Goal: Task Accomplishment & Management: Complete application form

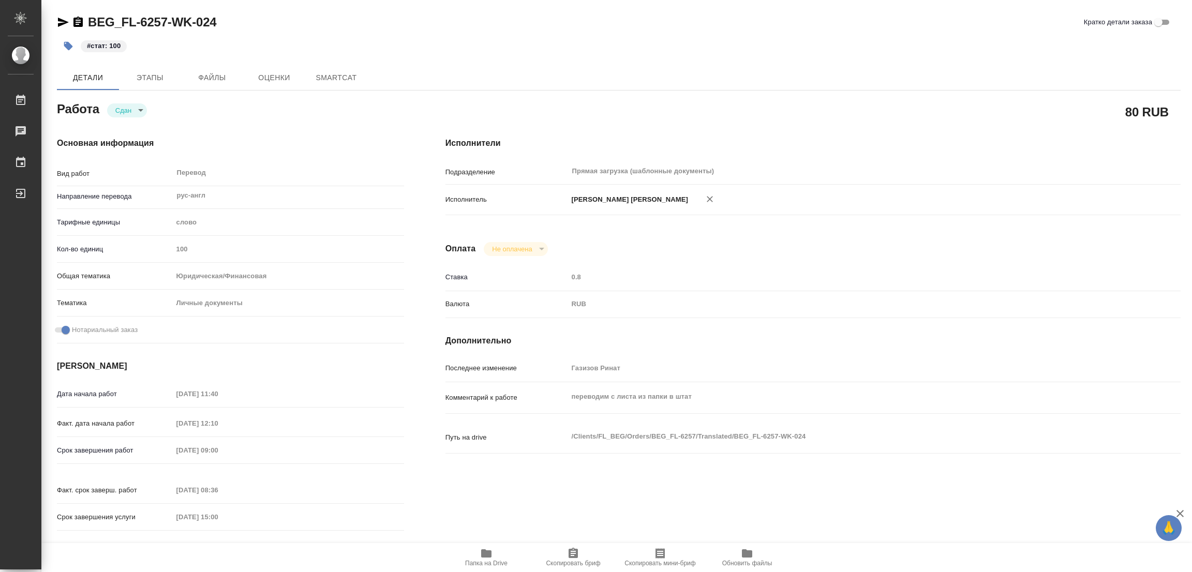
type textarea "x"
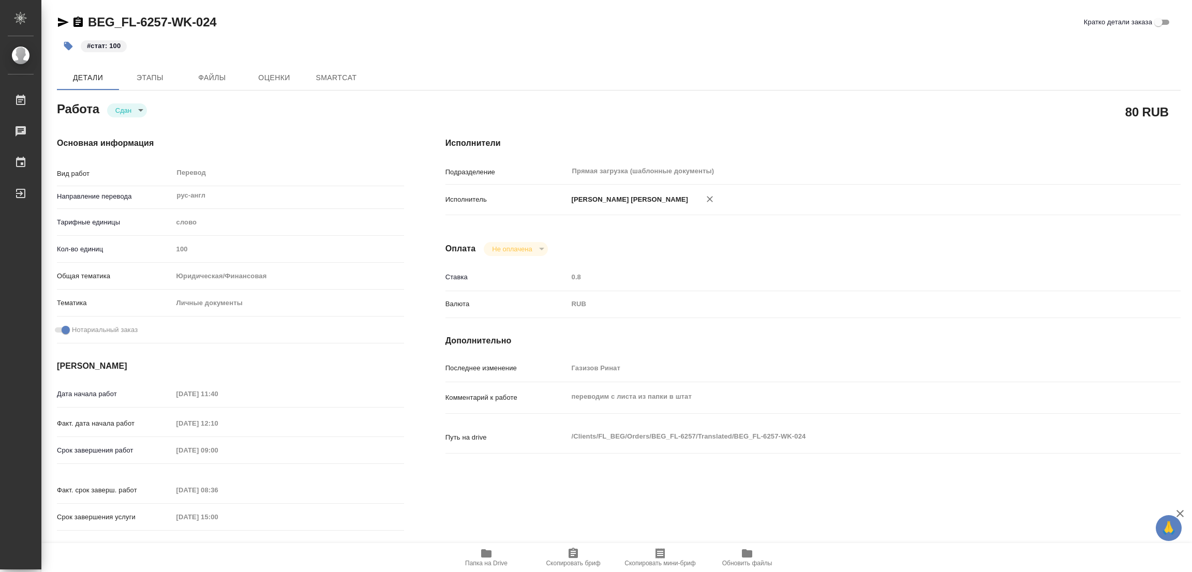
type textarea "x"
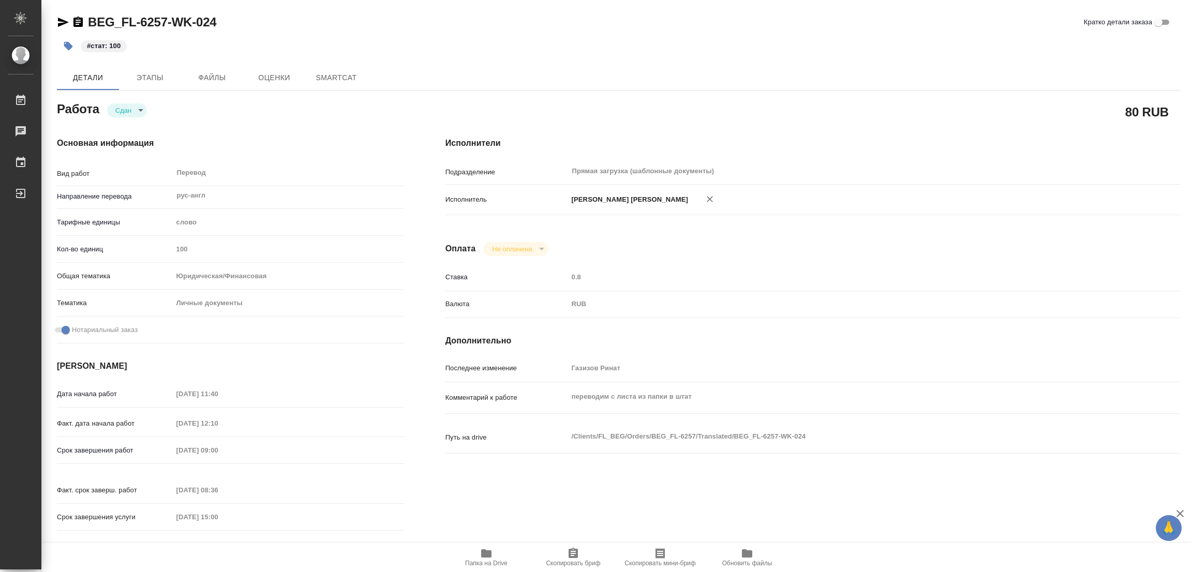
type textarea "x"
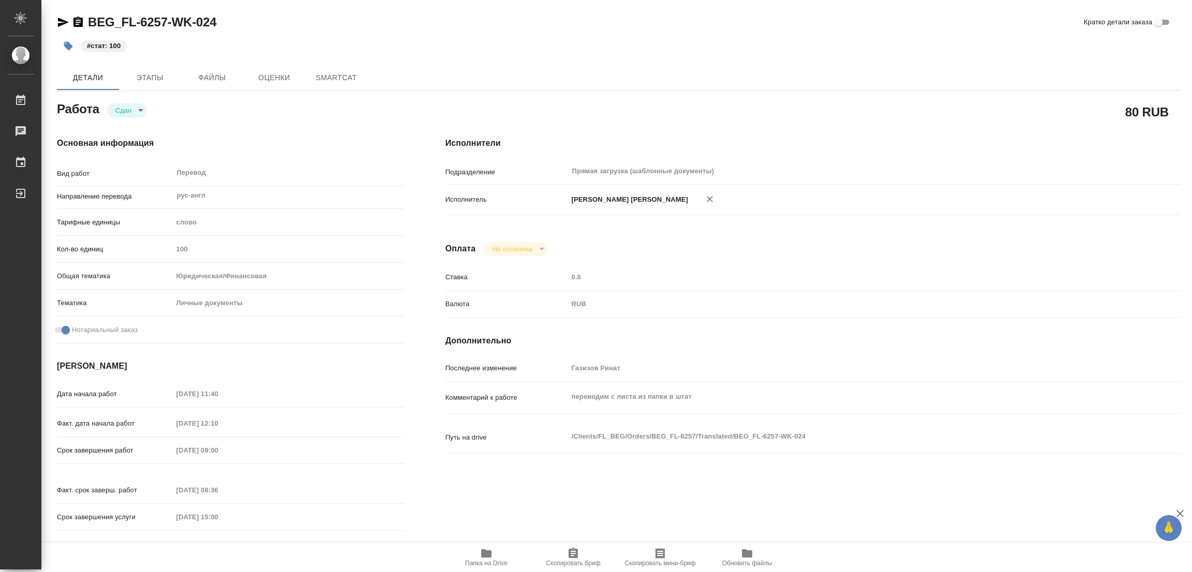
type textarea "x"
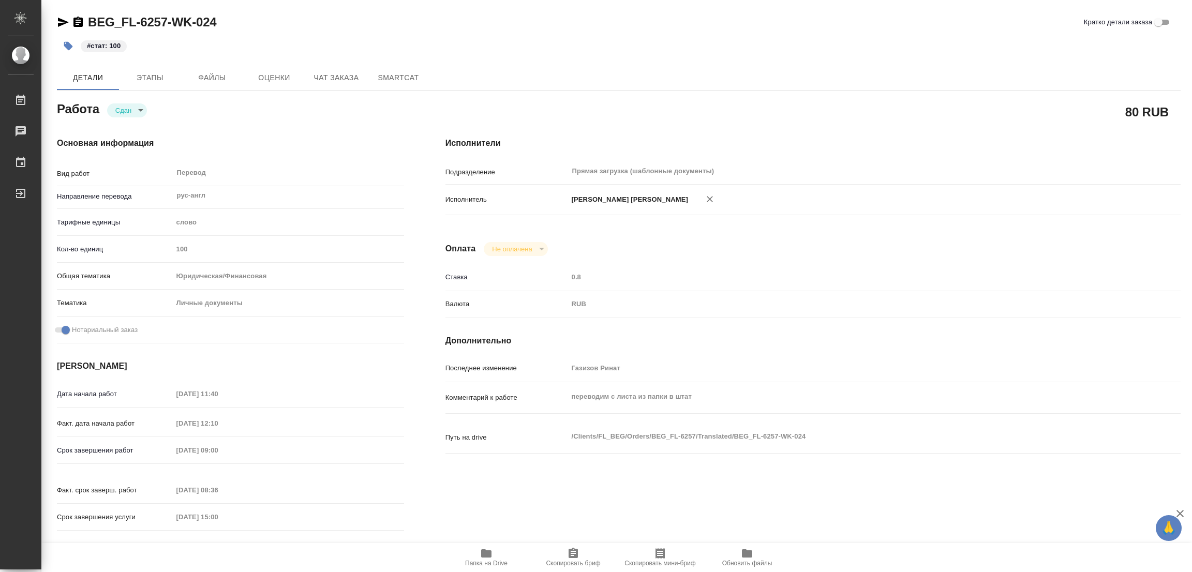
type textarea "x"
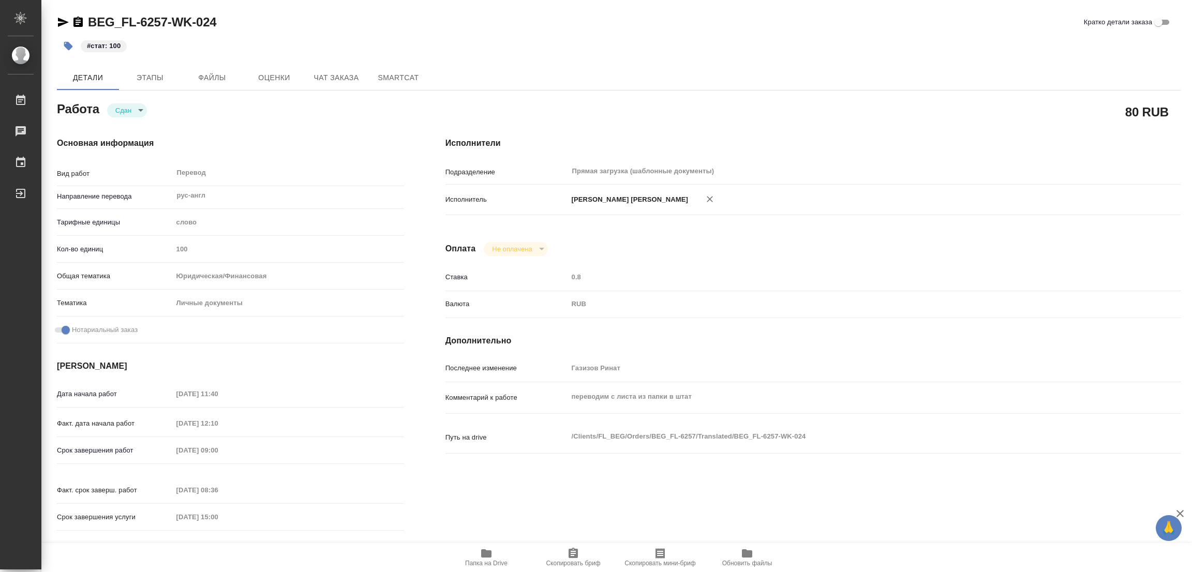
type textarea "x"
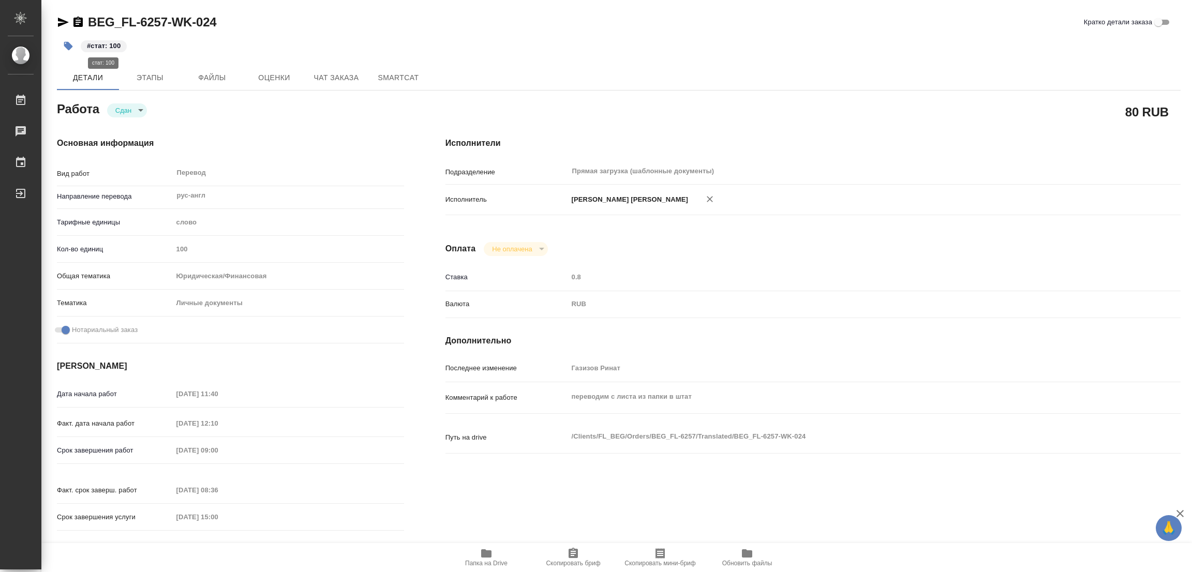
click at [113, 45] on p "#стат: 100" at bounding box center [104, 46] width 34 height 10
type textarea "x"
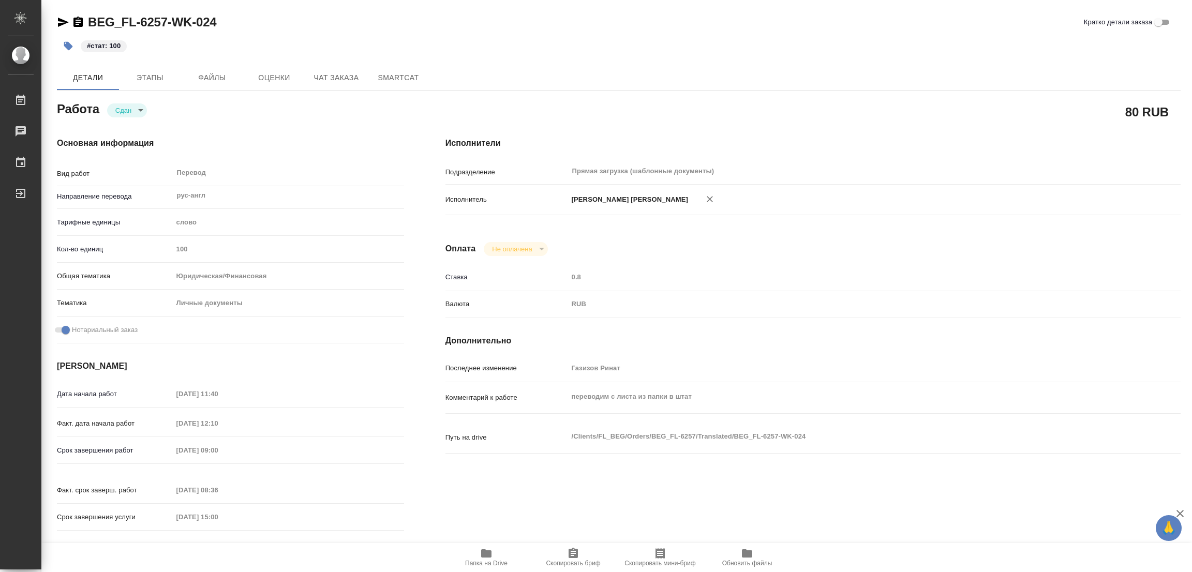
type textarea "x"
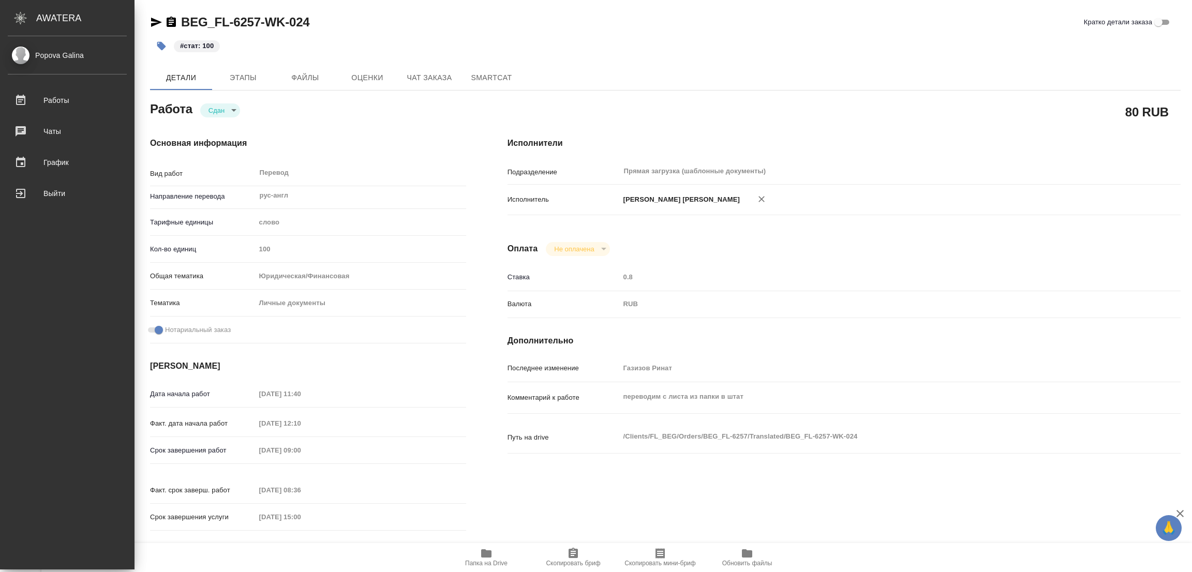
type textarea "x"
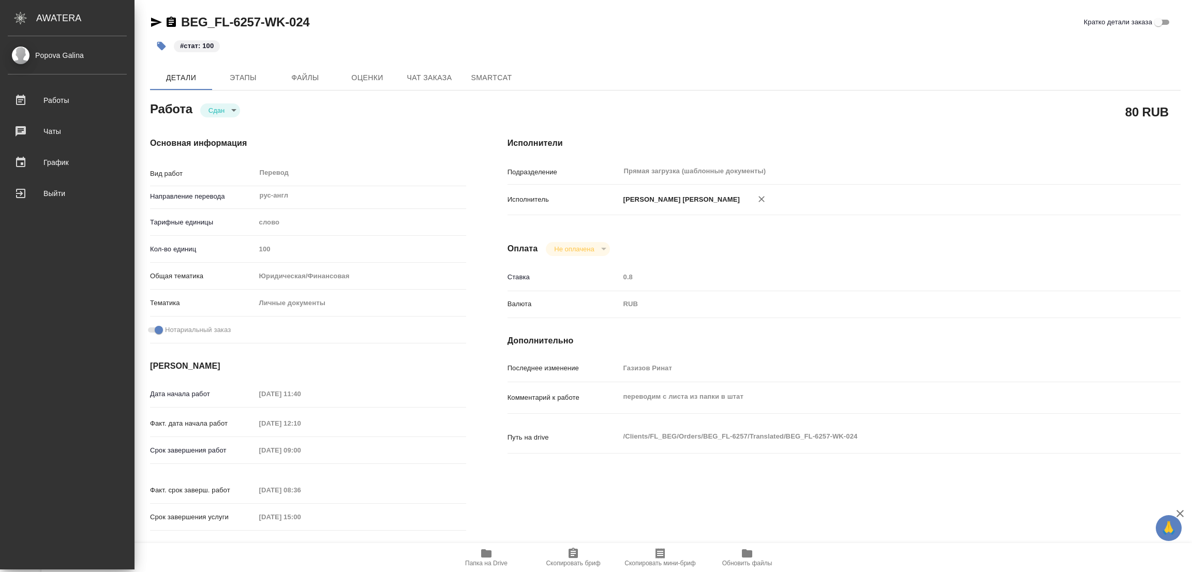
type textarea "x"
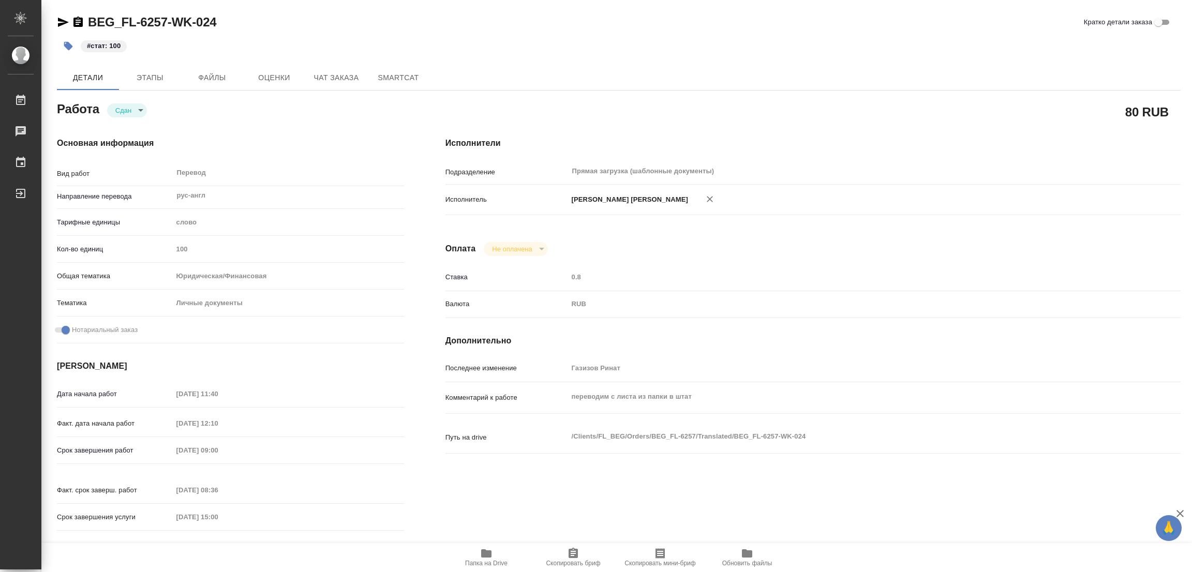
type textarea "x"
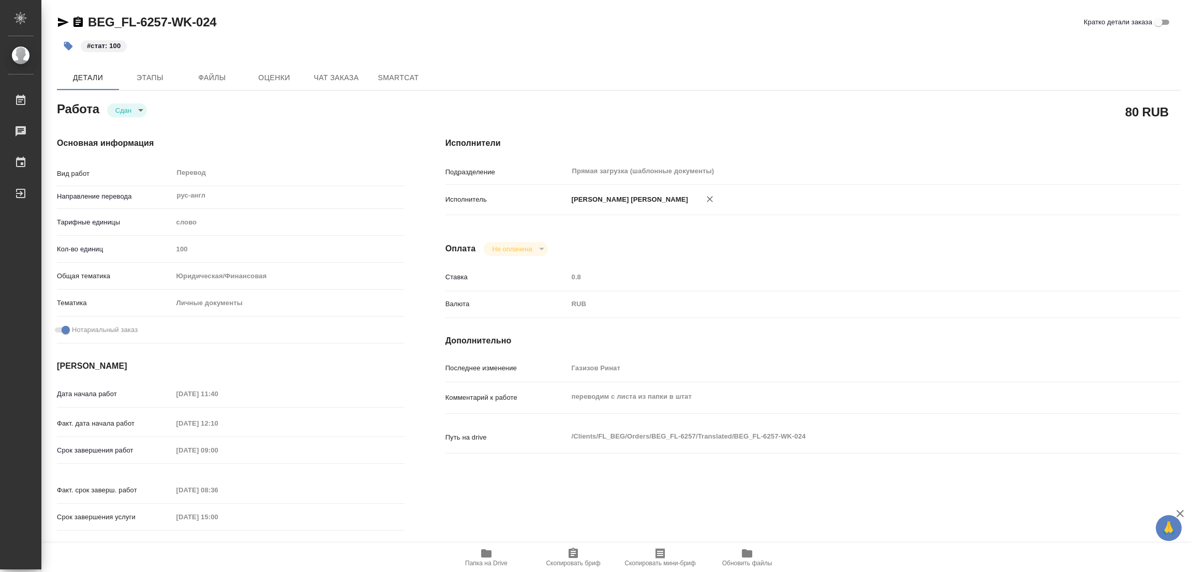
click at [347, 31] on div "BEG_FL-6257-WK-024 Кратко детали заказа" at bounding box center [619, 24] width 1124 height 21
type textarea "x"
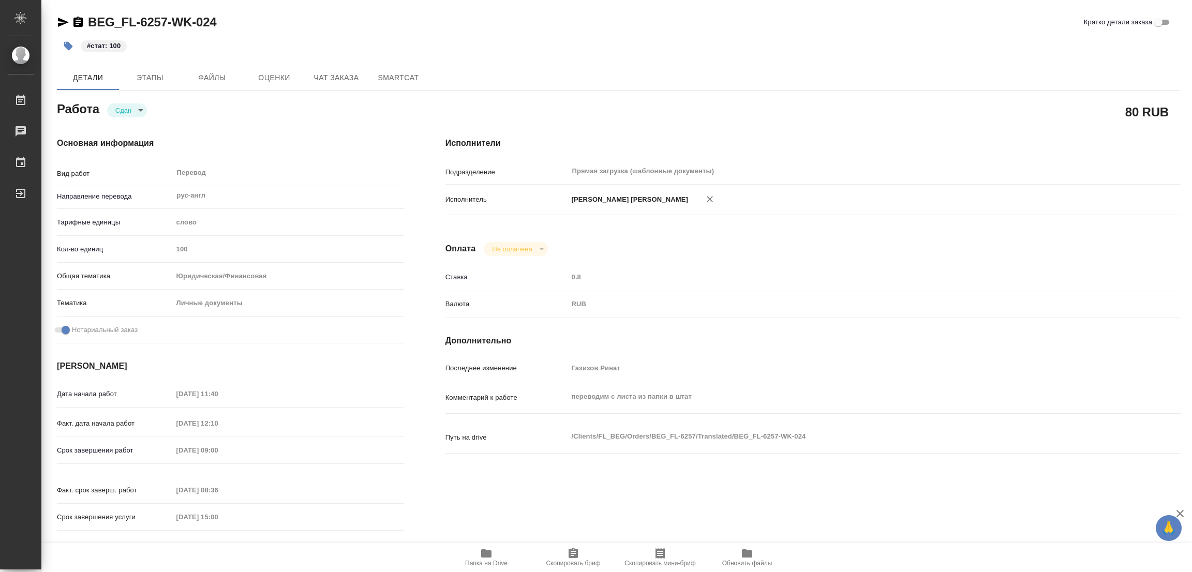
type textarea "x"
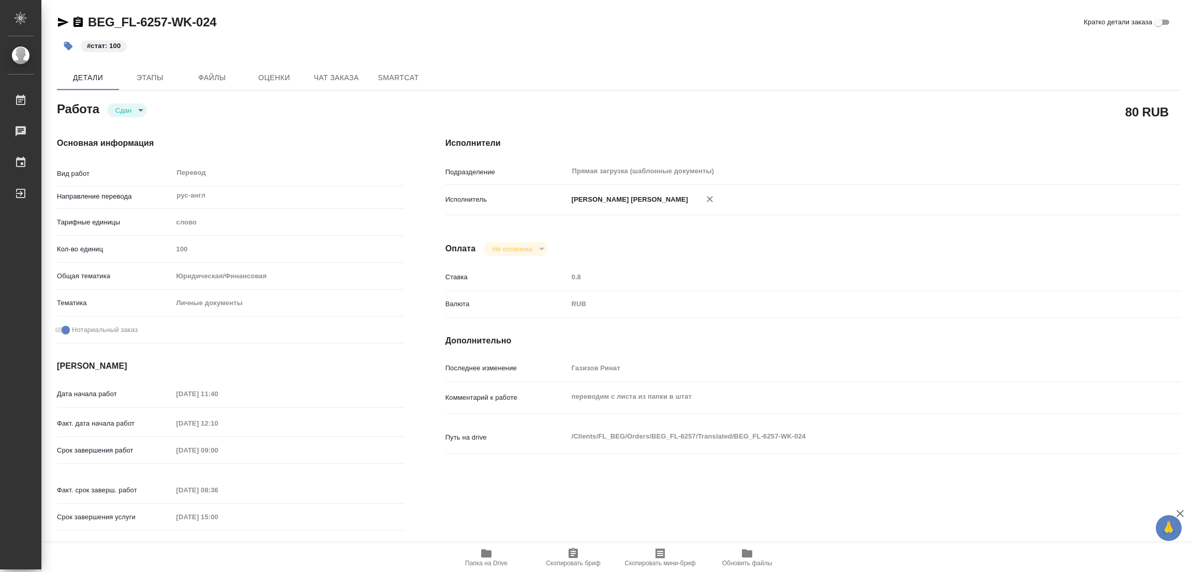
type textarea "x"
click at [117, 41] on p "#стат: 100" at bounding box center [104, 46] width 34 height 10
click at [69, 40] on button "button" at bounding box center [68, 46] width 23 height 23
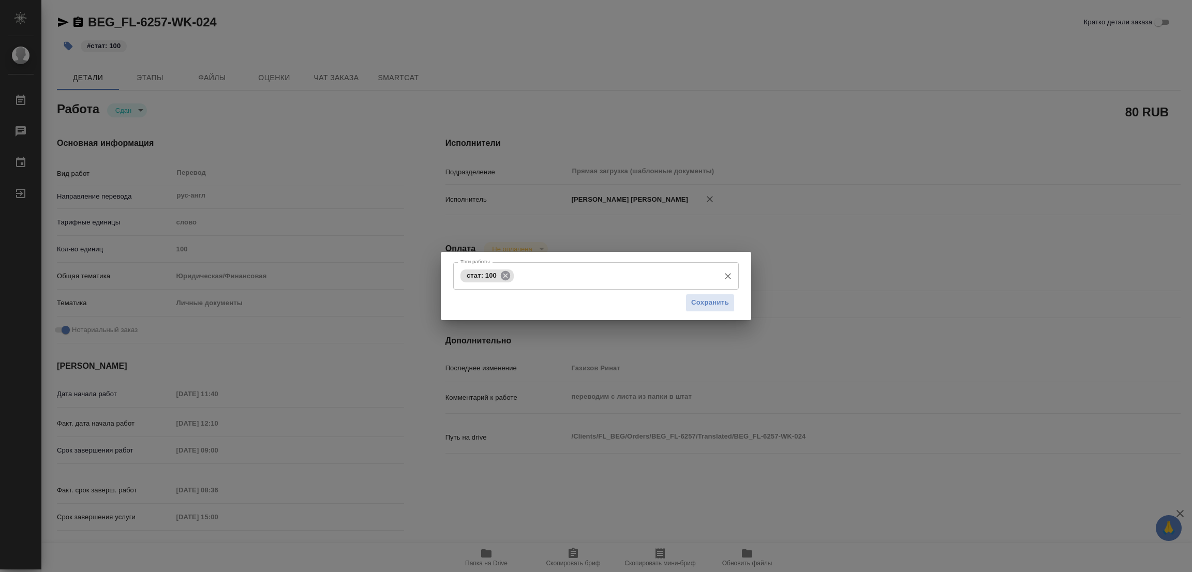
click at [509, 273] on icon at bounding box center [505, 275] width 9 height 9
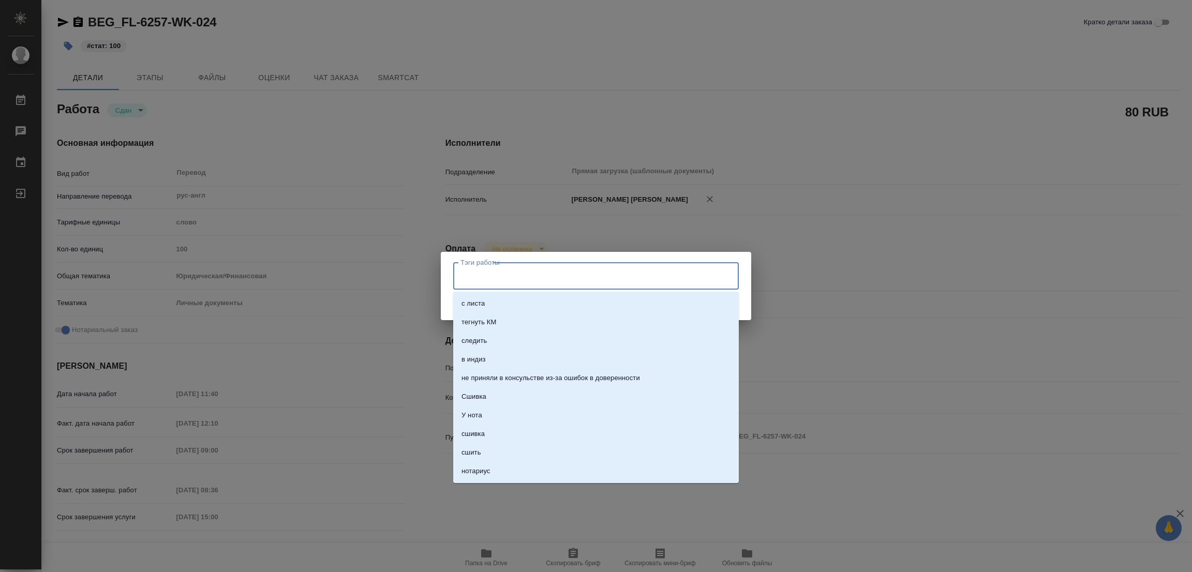
click at [510, 274] on input "Тэги работы" at bounding box center [586, 276] width 257 height 18
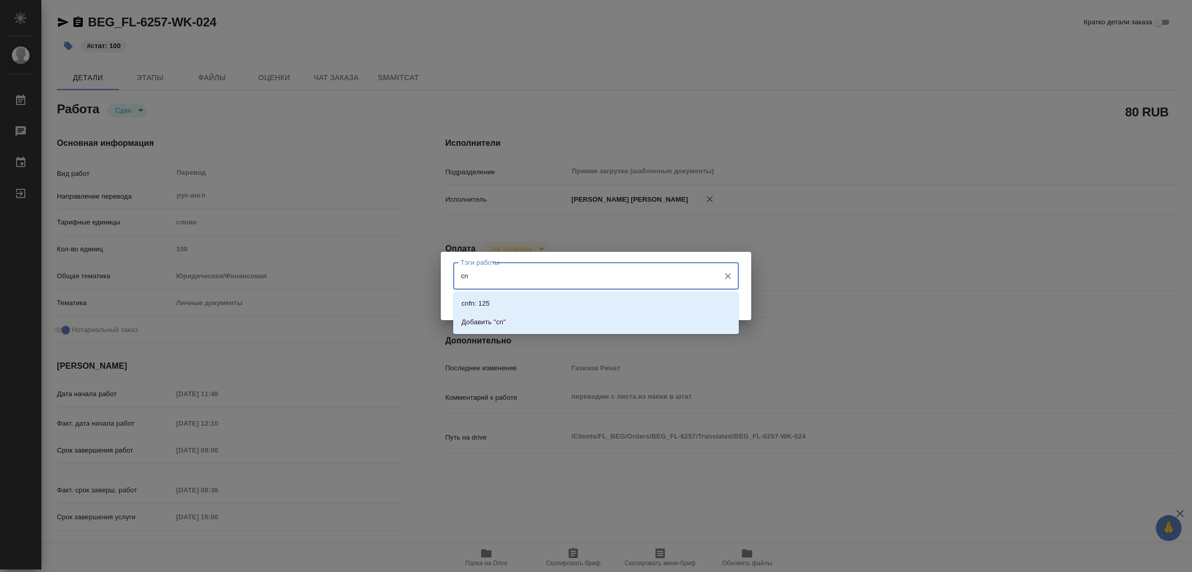
type input "c"
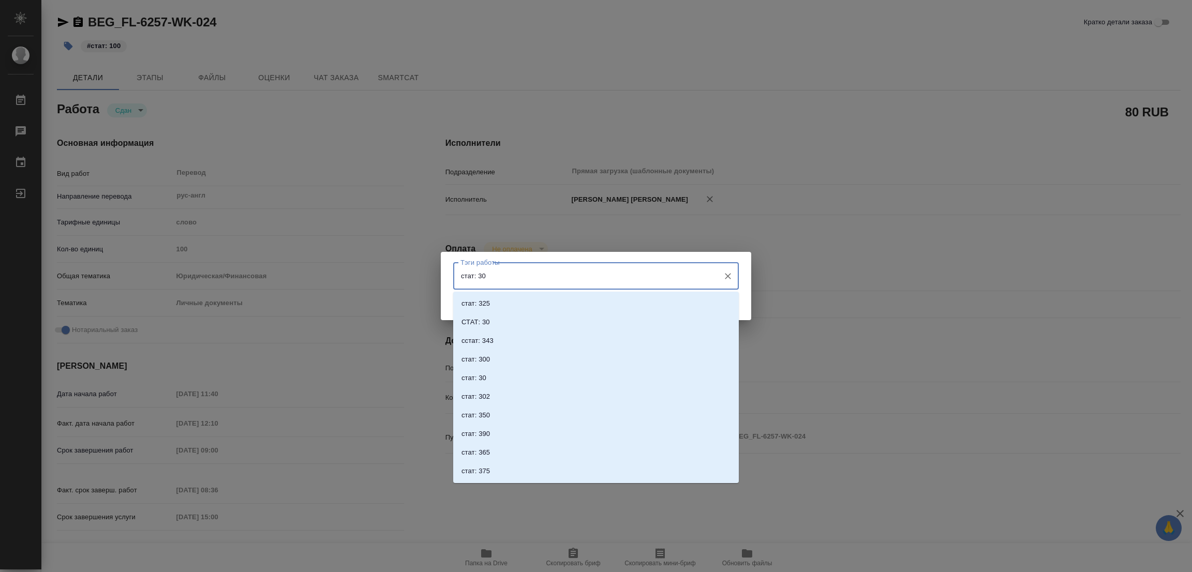
type input "стат: 300"
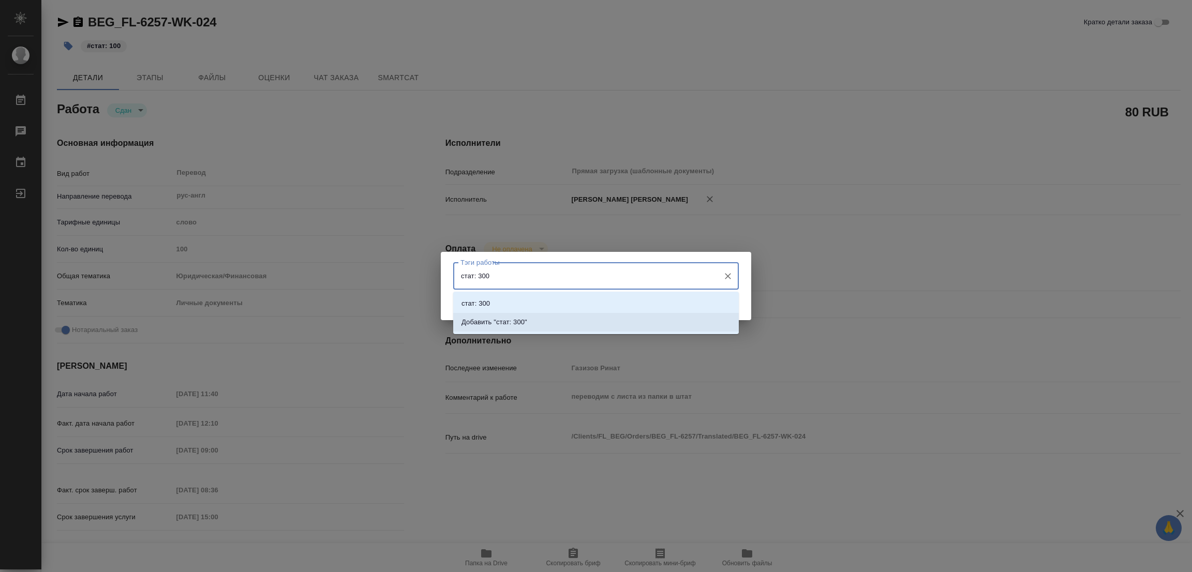
click at [508, 319] on p "Добавить "стат: 300"" at bounding box center [495, 322] width 66 height 10
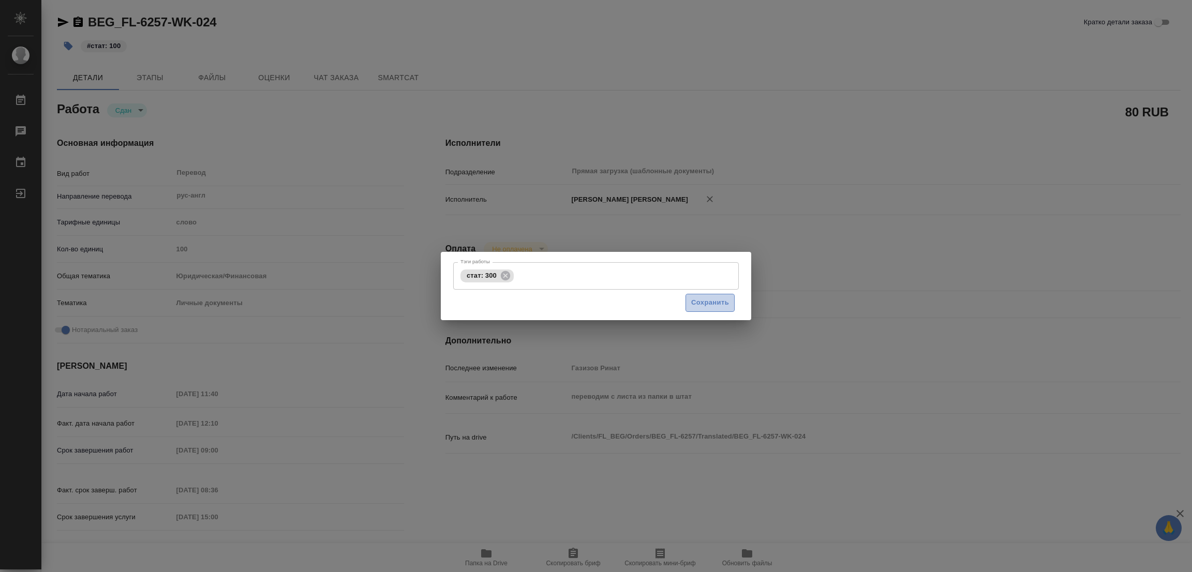
click at [703, 302] on span "Сохранить" at bounding box center [710, 303] width 38 height 12
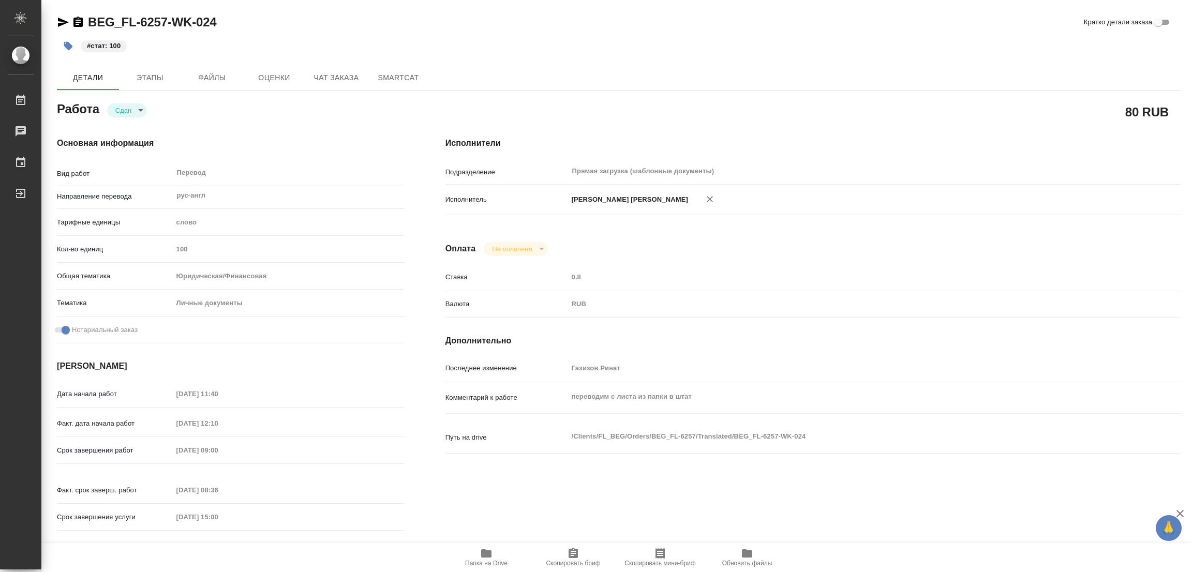
type input "closed"
type textarea "Перевод"
type textarea "x"
type input "рус-англ"
type input "5a8b1489cc6b4906c91bfd90"
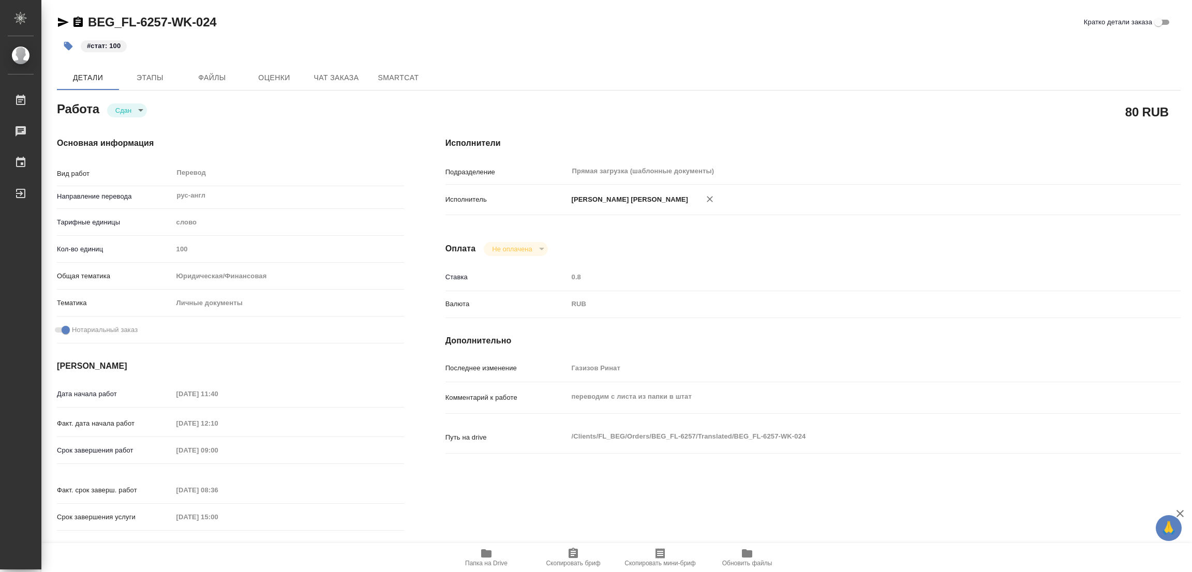
type input "100"
type input "yr-fn"
type input "5a8b8b956a9677013d343cfe"
checkbox input "true"
type input "04.09.2025 11:40"
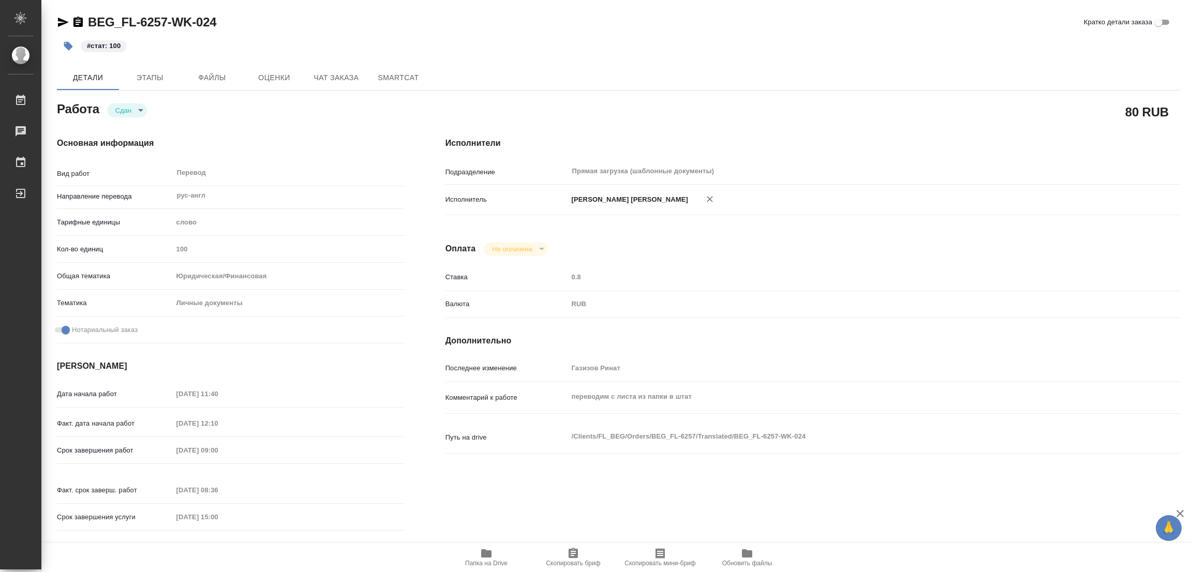
type input "04.09.2025 12:10"
type input "08.09.2025 09:00"
type input "08.09.2025 08:36"
type input "08.09.2025 15:00"
type input "Прямая загрузка (шаблонные документы)"
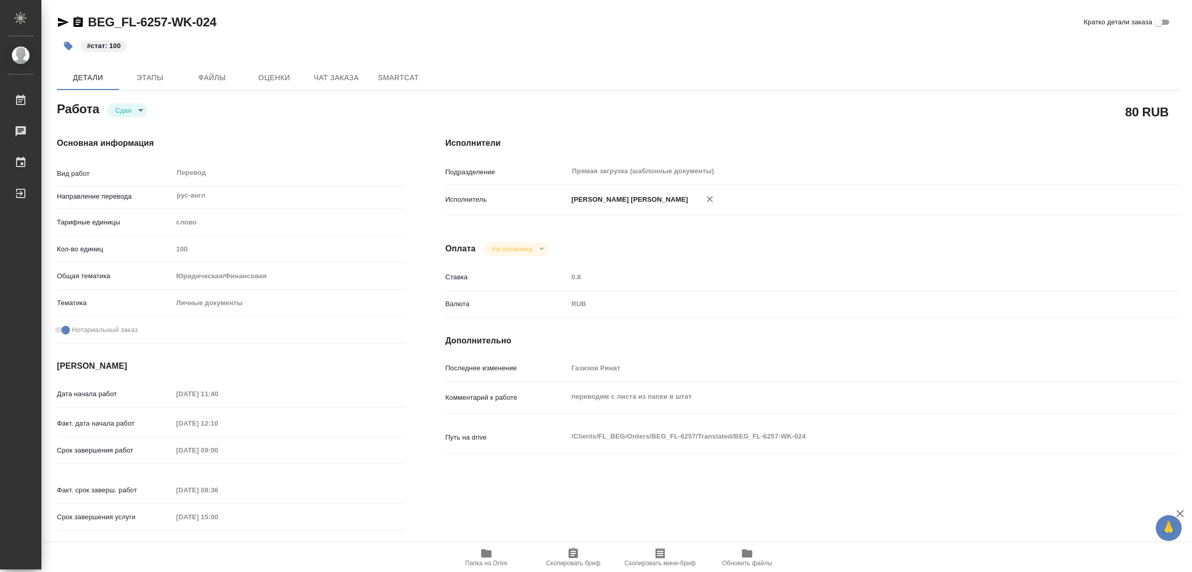
type input "notPayed"
type input "0.8"
type input "RUB"
type input "Газизов Ринат"
type textarea "переводим с листа из папки в штат"
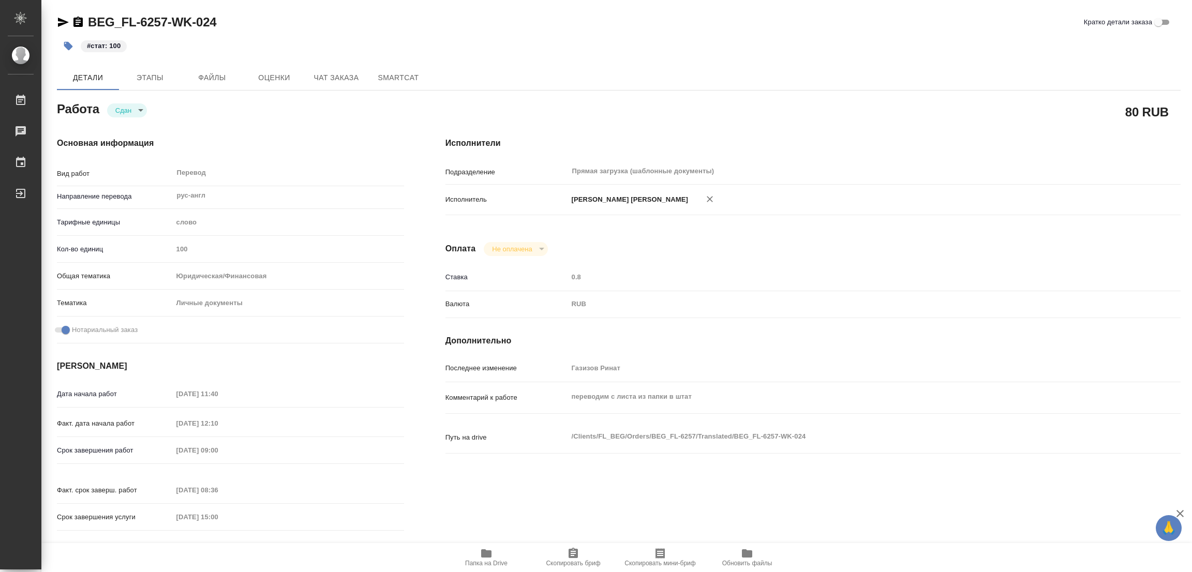
type textarea "x"
type textarea "/Clients/FL_BEG/Orders/BEG_FL-6257/Translated/BEG_FL-6257-WK-024"
type textarea "x"
type input "BEG_FL-6257"
type input "Перевод Стандарт"
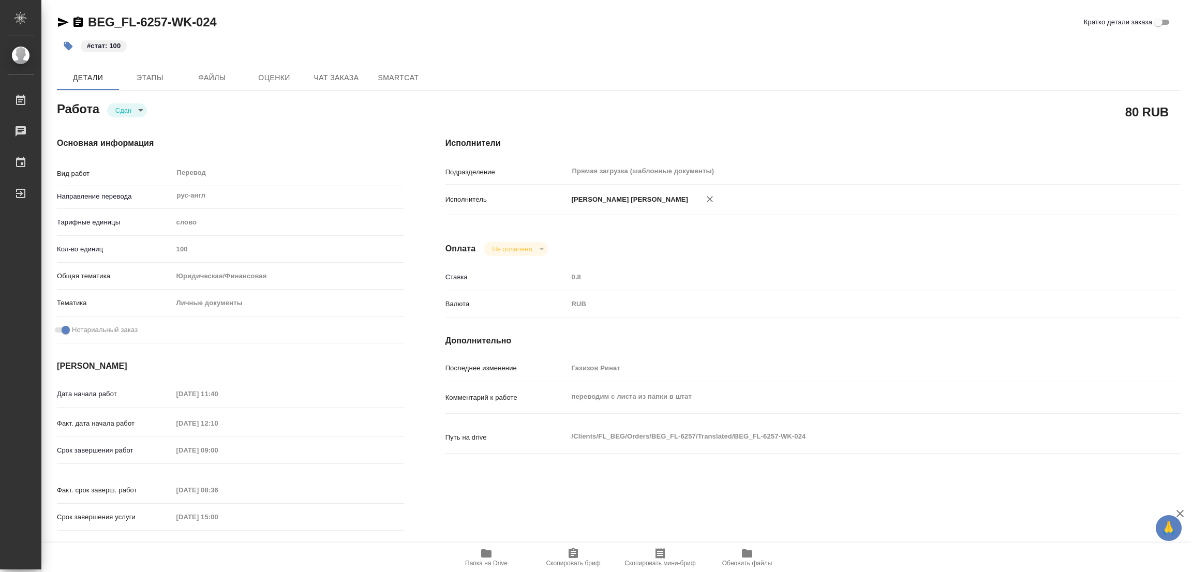
type input "Приёмка по качеству, Редактура, Перевод, Постредактура машинного перевода, Корр…"
type input "Антонова Кристина"
type input "Петрова Валерия"
type input "/Clients/FL_BEG/Orders/BEG_FL-6257"
type textarea "Когда будете допереводить печати, поменяйте, пожалуйста, транслитерацию имени н…"
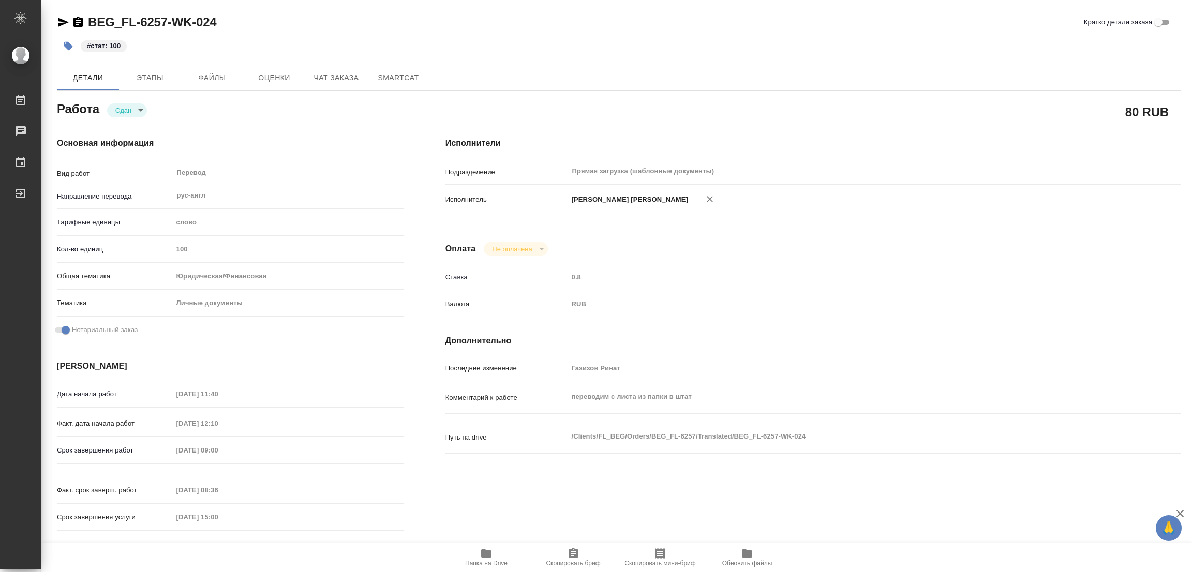
type textarea "x"
type textarea "Апостиль для Канады. Перевод под нот. Будет доперевод апостилей. Один из файлов…"
type textarea "x"
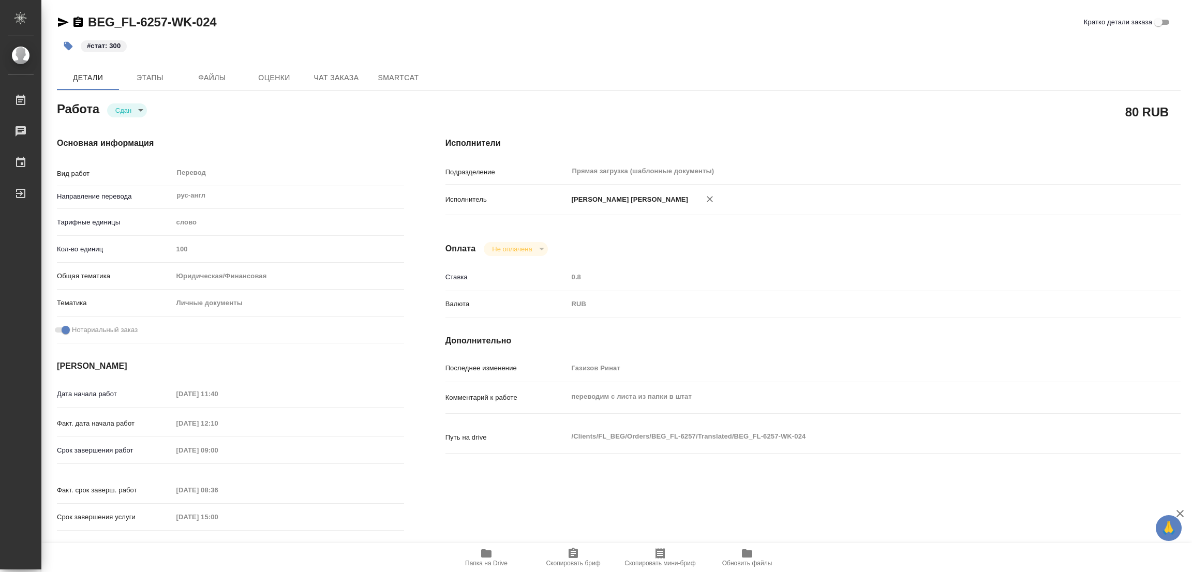
type textarea "x"
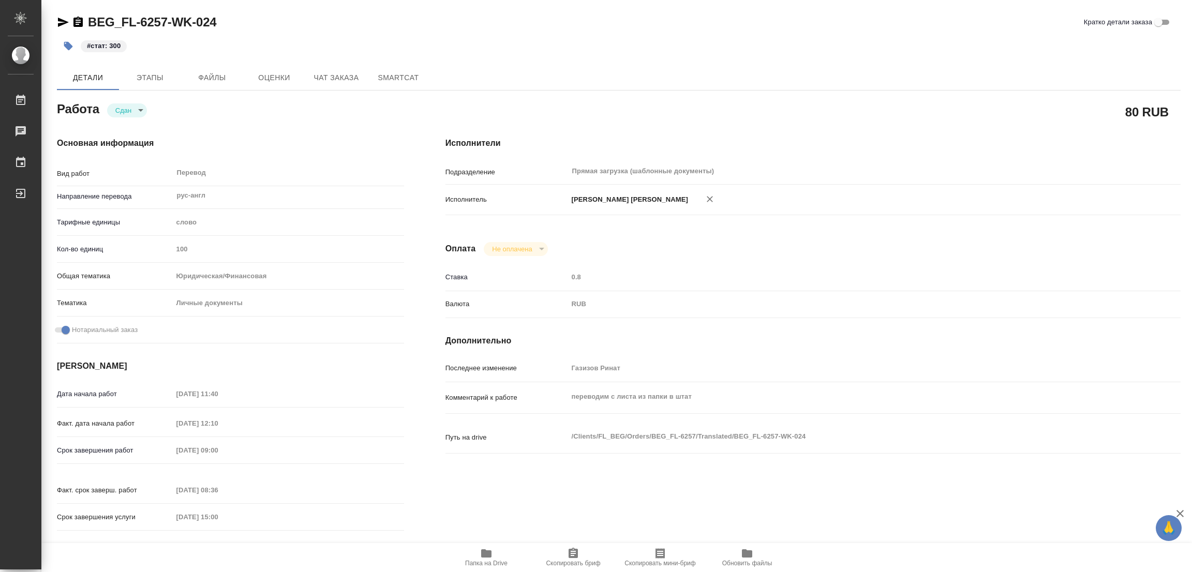
type textarea "x"
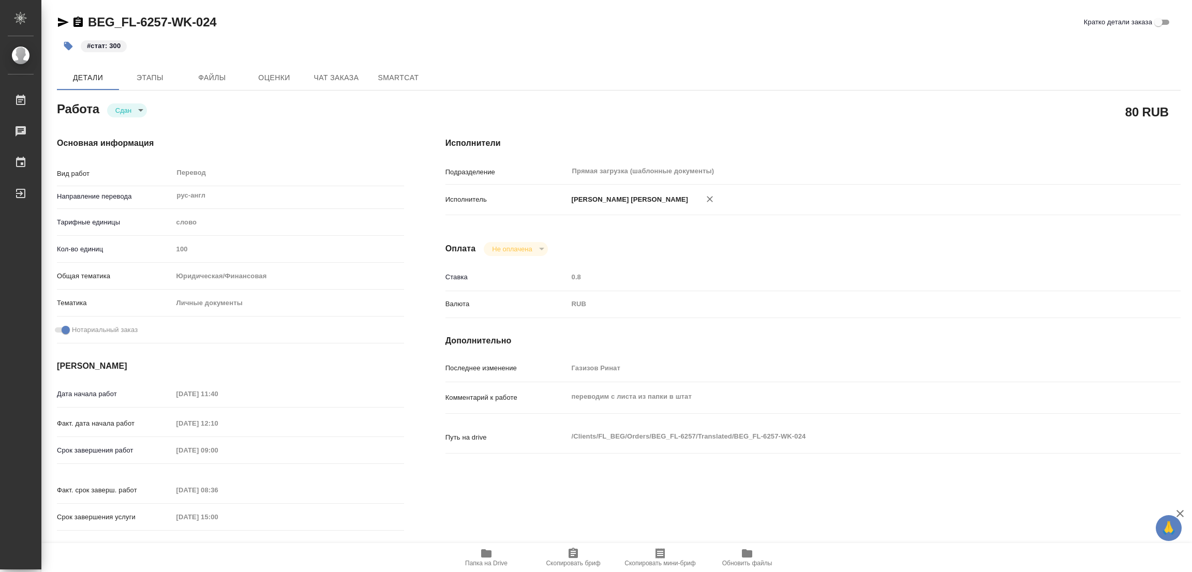
type textarea "x"
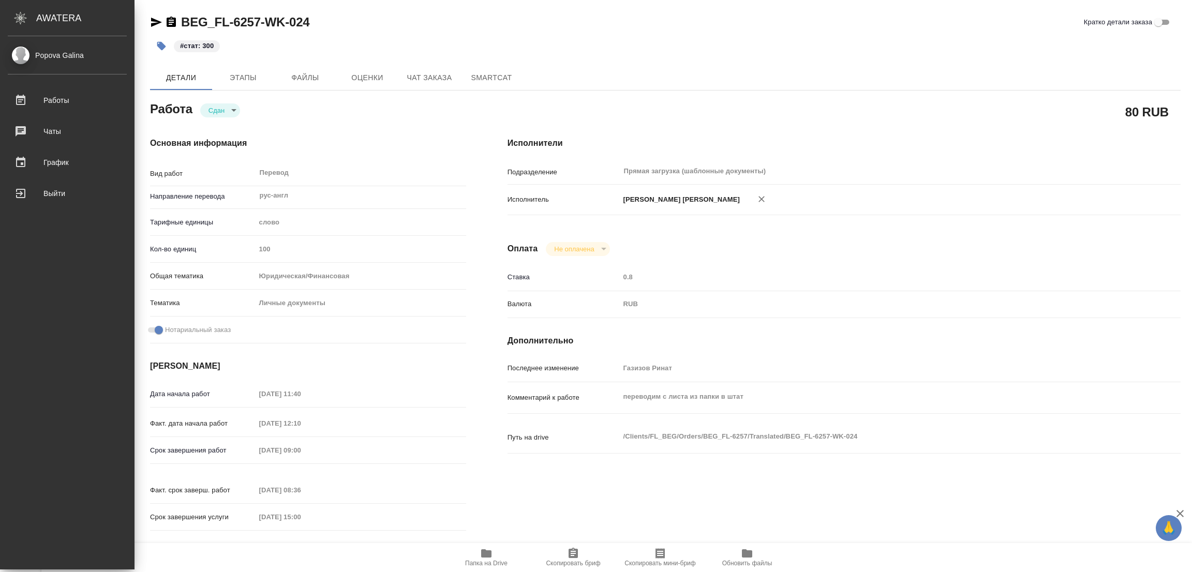
type textarea "x"
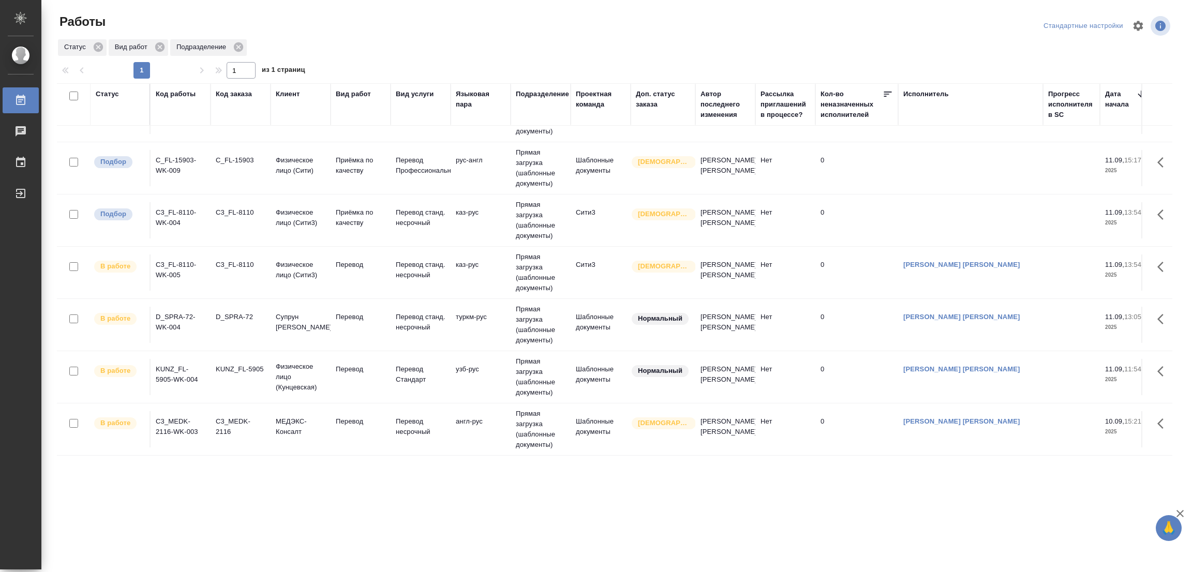
scroll to position [318, 0]
drag, startPoint x: 607, startPoint y: 203, endPoint x: 783, endPoint y: 12, distance: 259.3
click at [617, 202] on td "Сити3" at bounding box center [601, 220] width 60 height 36
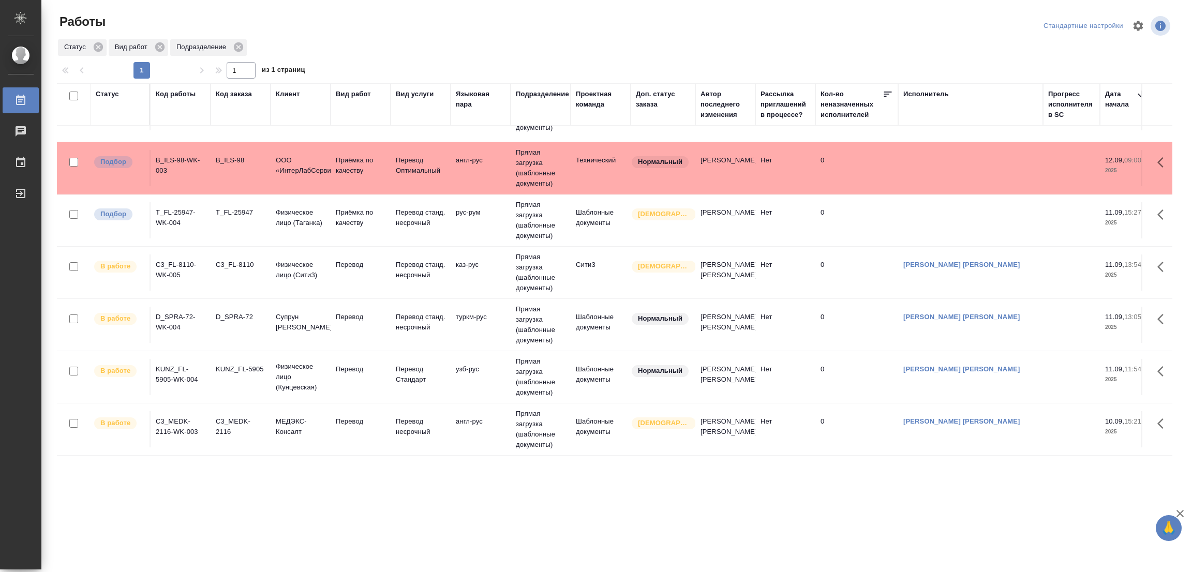
scroll to position [56, 0]
click at [82, 497] on div ".cls-1 fill:#fff; AWATERA [PERSON_NAME] Работы 0 Чаты График Выйти Работы Станд…" at bounding box center [596, 286] width 1192 height 572
click at [622, 526] on div ".cls-1 fill:#fff; AWATERA [PERSON_NAME] Работы 0 Чаты График Выйти Работы Станд…" at bounding box center [596, 286] width 1192 height 572
click at [492, 537] on div ".cls-1 fill:#fff; AWATERA [PERSON_NAME] Работы 0 Чаты График Выйти Работы Станд…" at bounding box center [596, 286] width 1192 height 572
click at [353, 408] on div "Статус Код работы Код заказа Клиент Вид работ Вид услуги Языковая пара Подразде…" at bounding box center [615, 269] width 1116 height 373
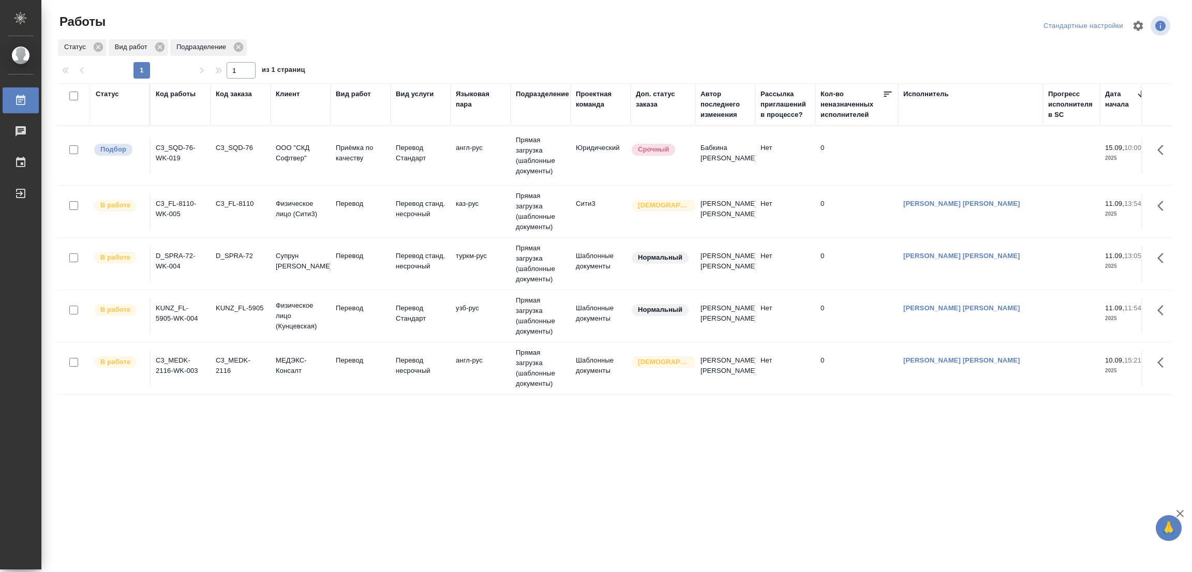
scroll to position [0, 0]
click at [353, 408] on div "Статус Код работы Код заказа Клиент Вид работ Вид услуги Языковая пара Подразде…" at bounding box center [615, 269] width 1116 height 373
click at [354, 360] on p "Перевод" at bounding box center [361, 360] width 50 height 10
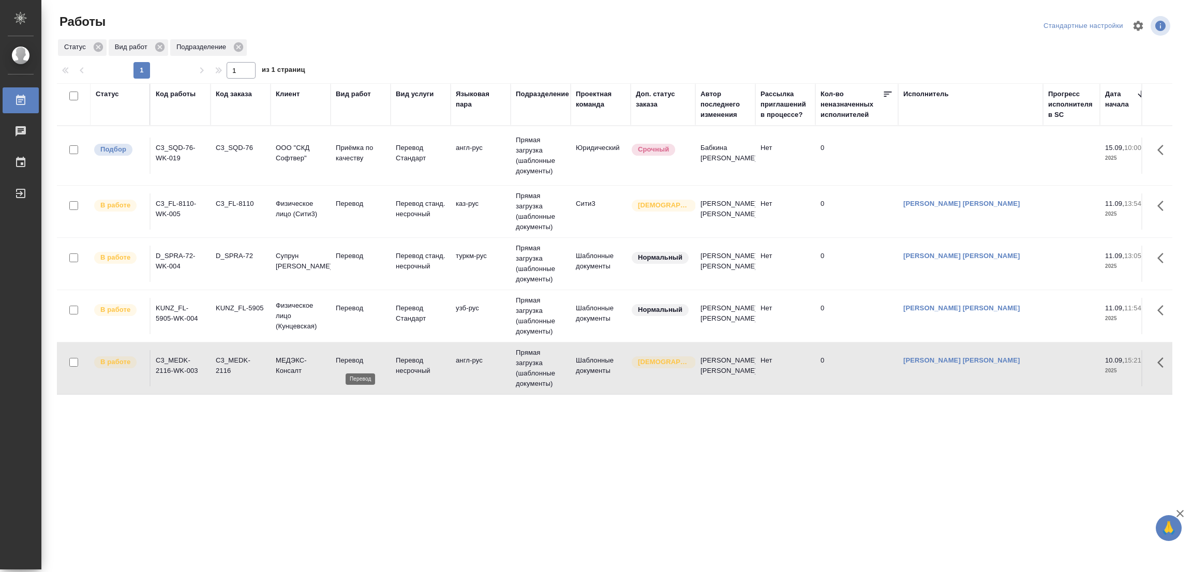
click at [354, 360] on p "Перевод" at bounding box center [361, 360] width 50 height 10
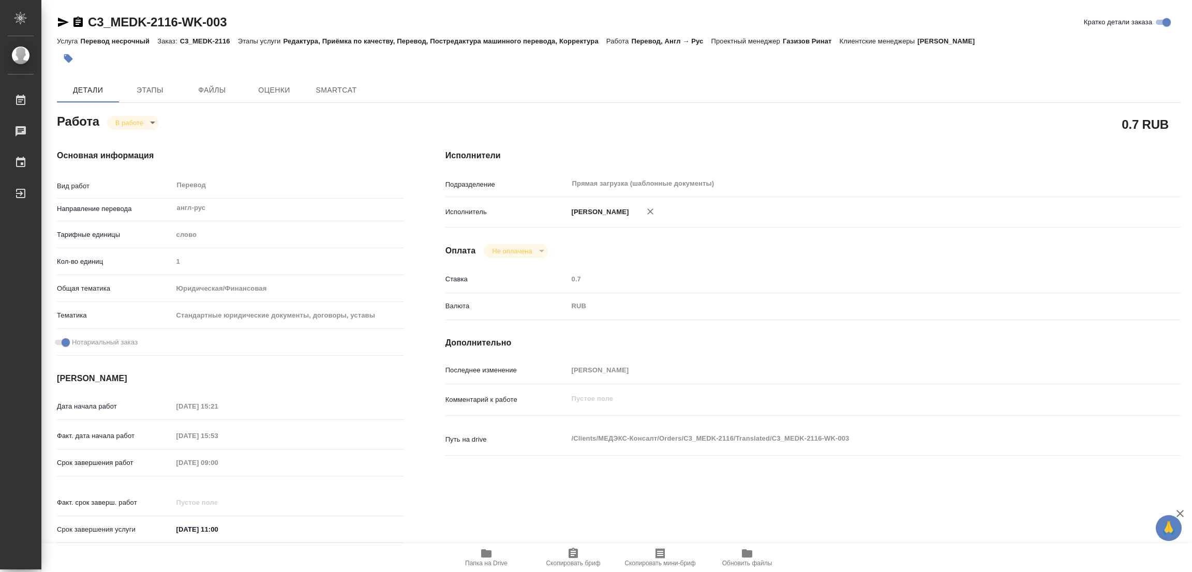
type textarea "x"
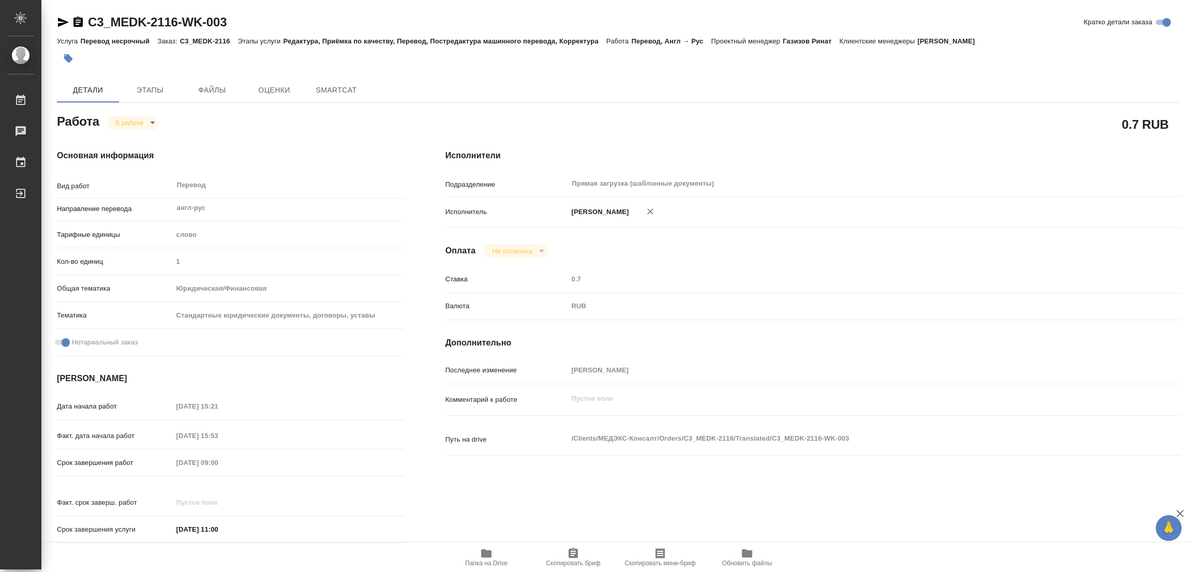
type textarea "x"
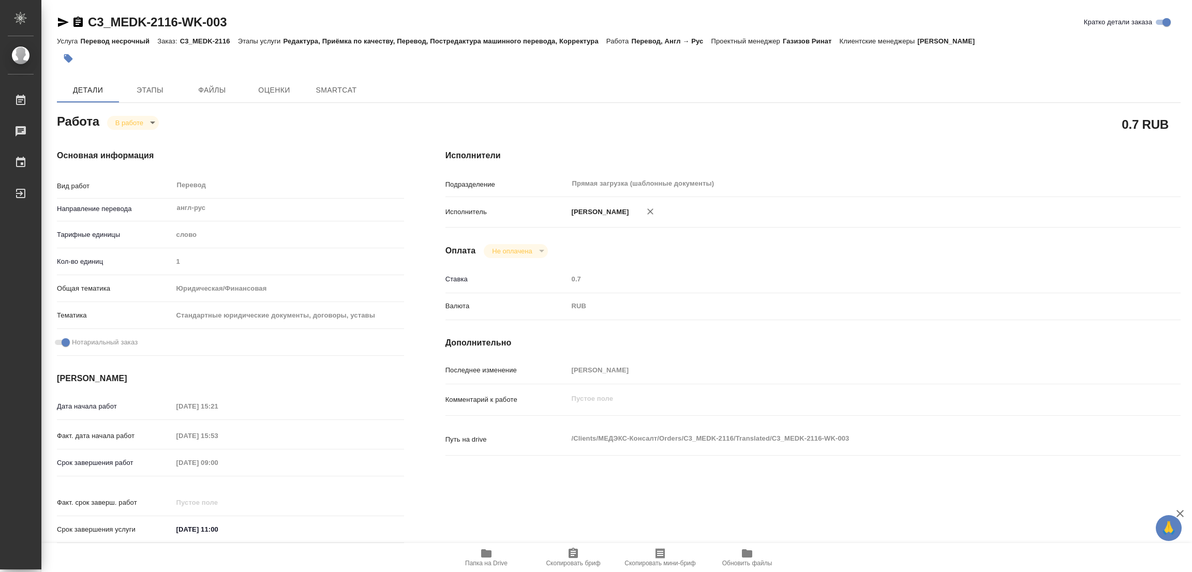
type textarea "x"
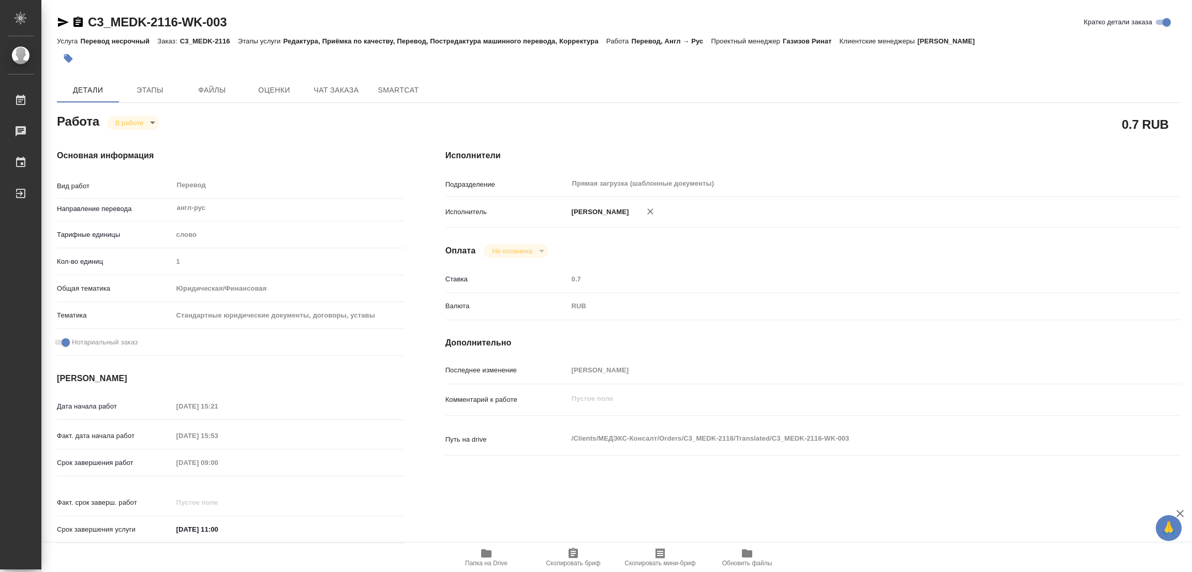
type textarea "x"
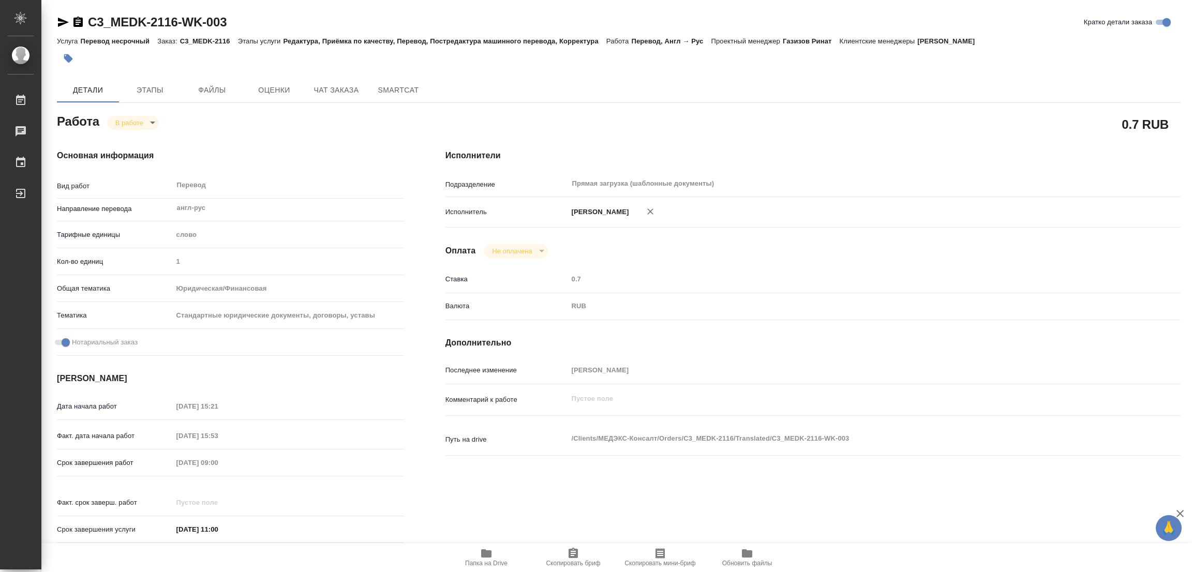
type textarea "x"
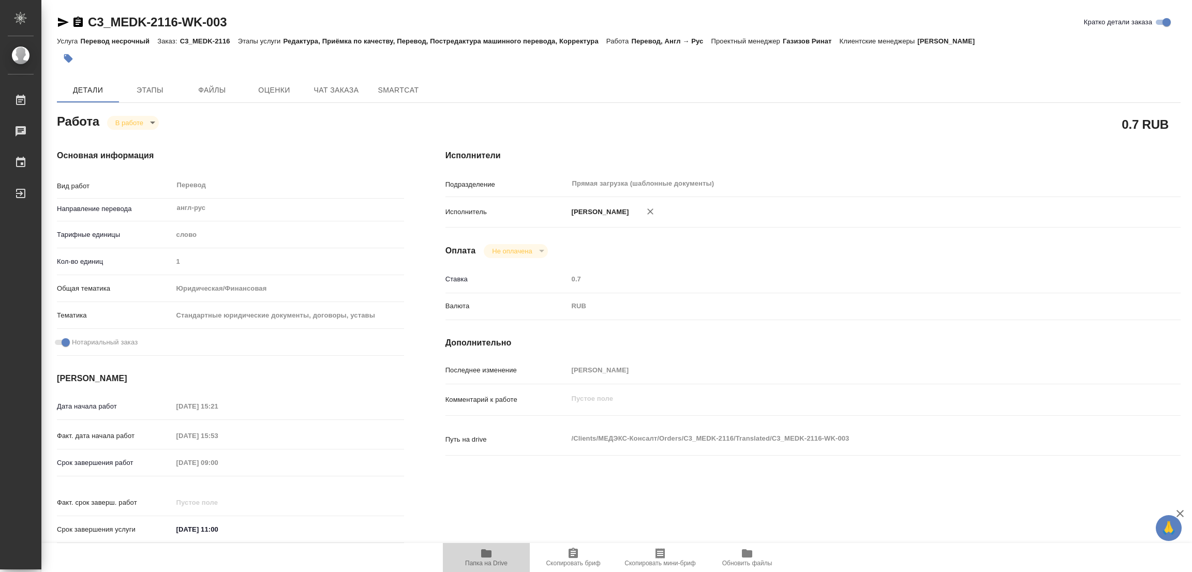
click at [486, 553] on icon "button" at bounding box center [486, 554] width 10 height 8
type textarea "x"
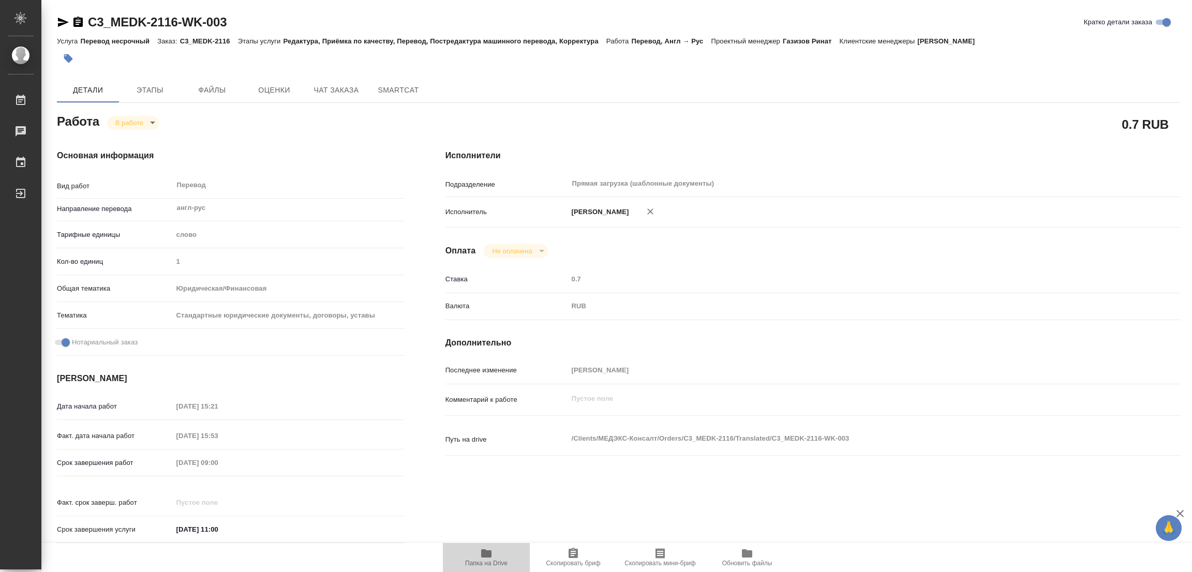
type textarea "x"
